Goal: Task Accomplishment & Management: Complete application form

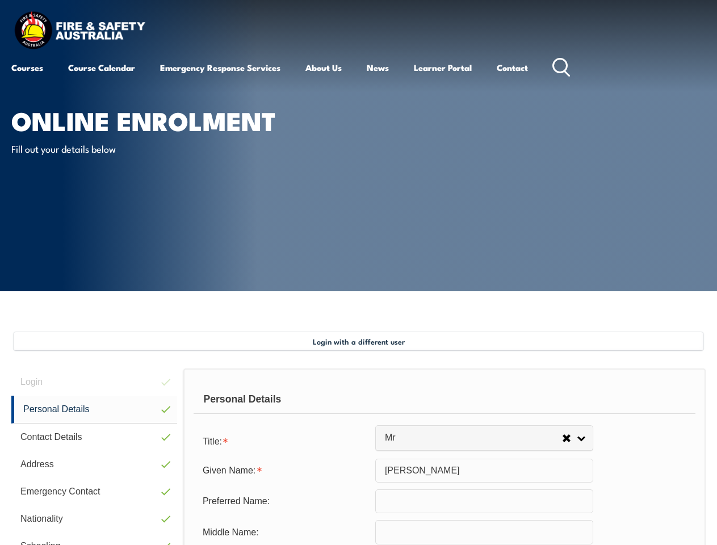
select select "Mr"
select select "M"
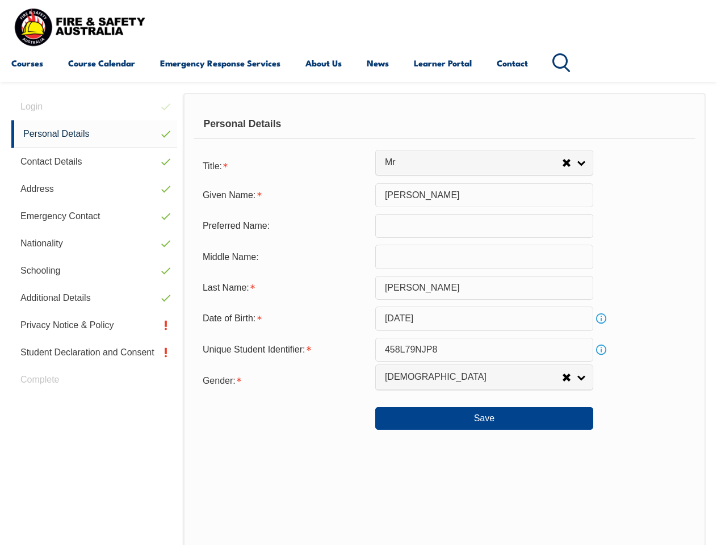
click at [358, 135] on div "Personal Details" at bounding box center [445, 124] width 502 height 28
click at [358, 319] on div "Date of Birth:" at bounding box center [285, 319] width 182 height 22
click at [94, 107] on div "Login Personal Details Contact Details Address Emergency Contact Nationality Sc…" at bounding box center [97, 388] width 172 height 590
click at [94, 134] on link "Personal Details" at bounding box center [94, 134] width 166 height 28
click at [94, 162] on link "Contact Details" at bounding box center [94, 161] width 166 height 27
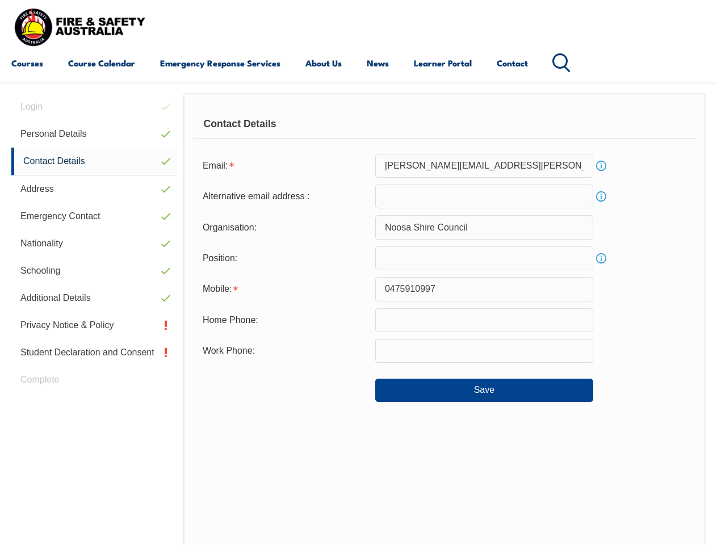
click at [94, 189] on link "Address" at bounding box center [94, 189] width 166 height 27
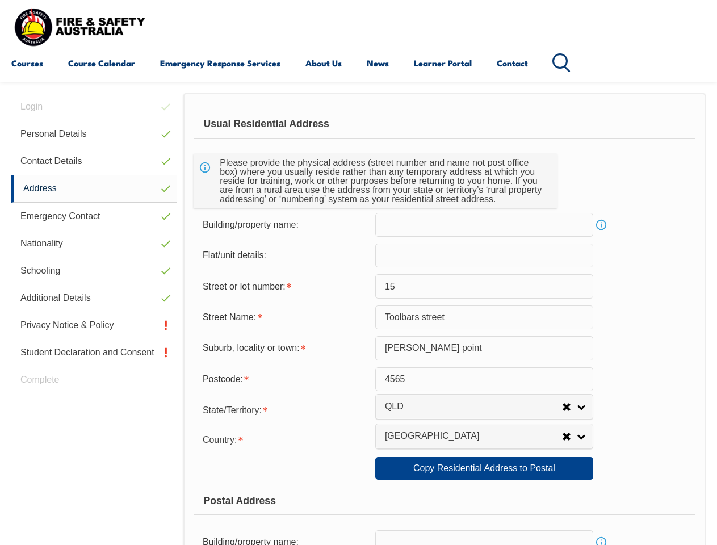
click at [94, 216] on link "Emergency Contact" at bounding box center [94, 216] width 166 height 27
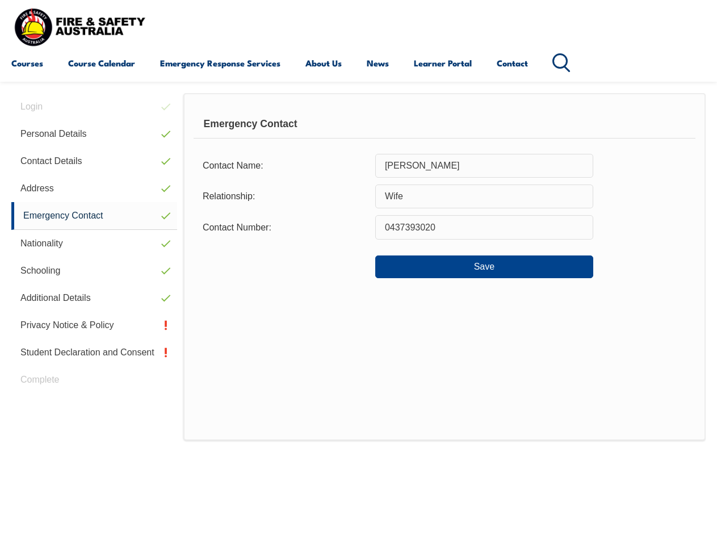
click at [94, 244] on link "Nationality" at bounding box center [94, 243] width 166 height 27
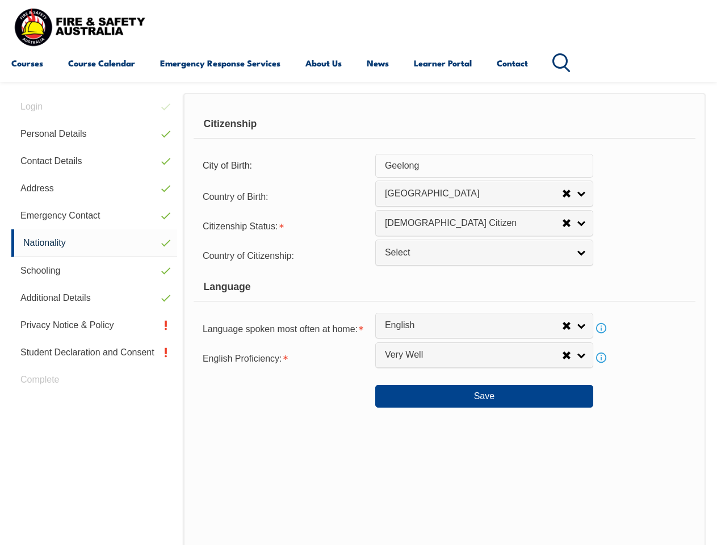
click at [94, 271] on link "Schooling" at bounding box center [94, 270] width 166 height 27
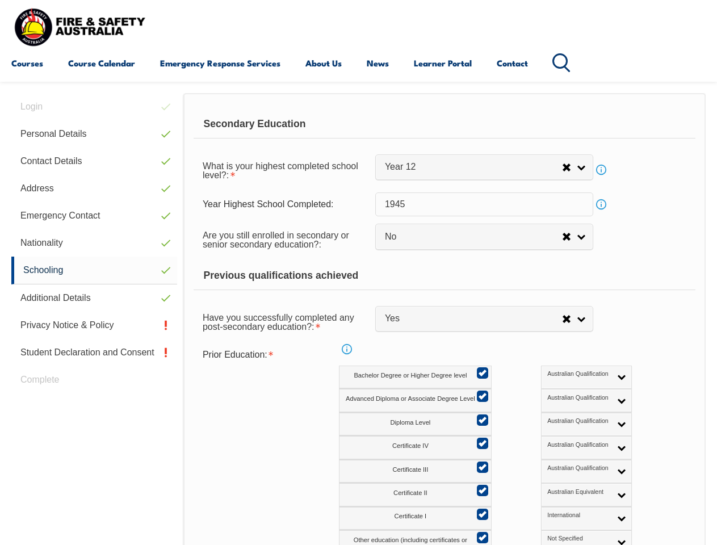
click at [94, 298] on link "Additional Details" at bounding box center [94, 298] width 166 height 27
